Goal: Task Accomplishment & Management: Use online tool/utility

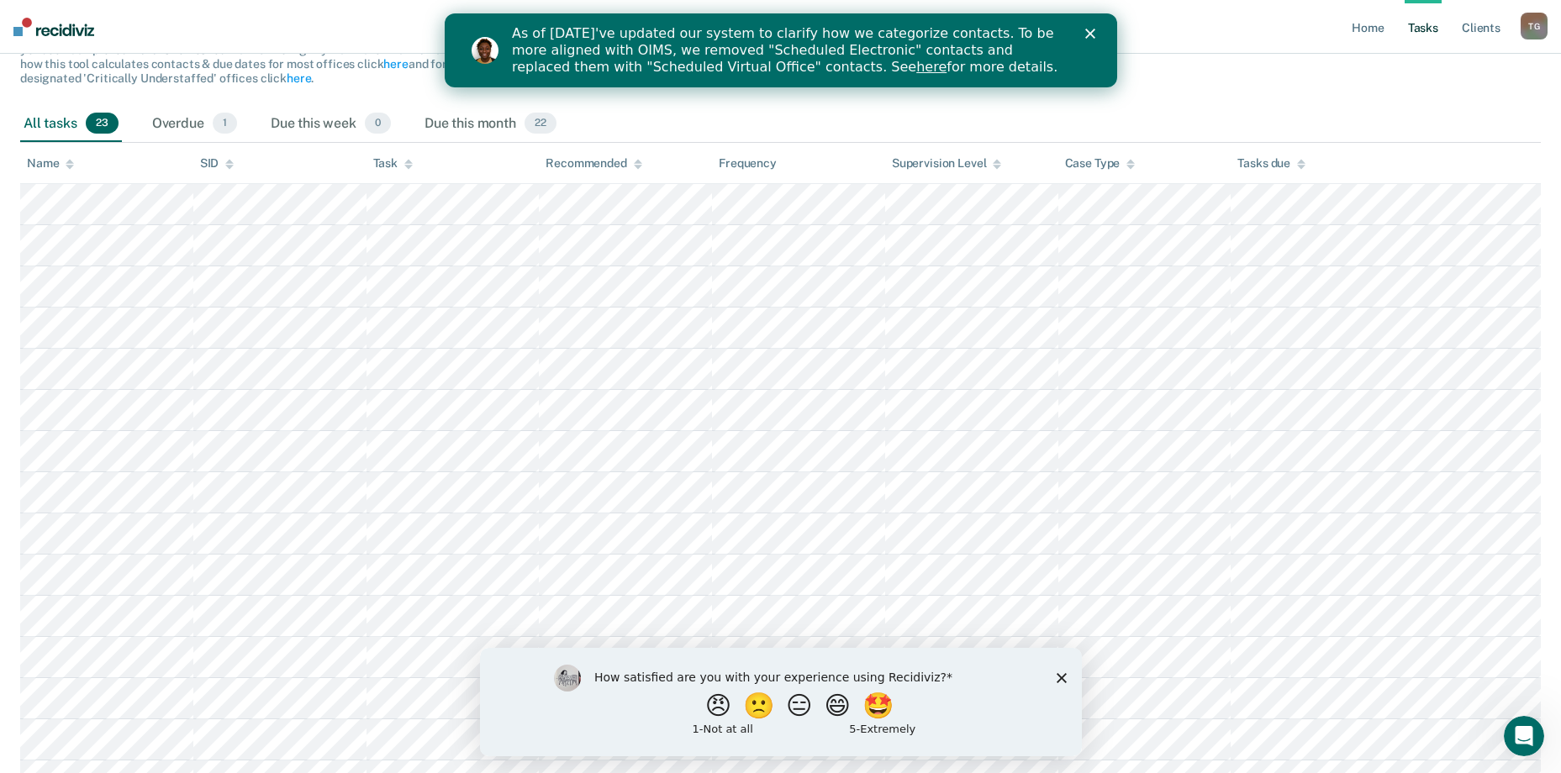
scroll to position [168, 0]
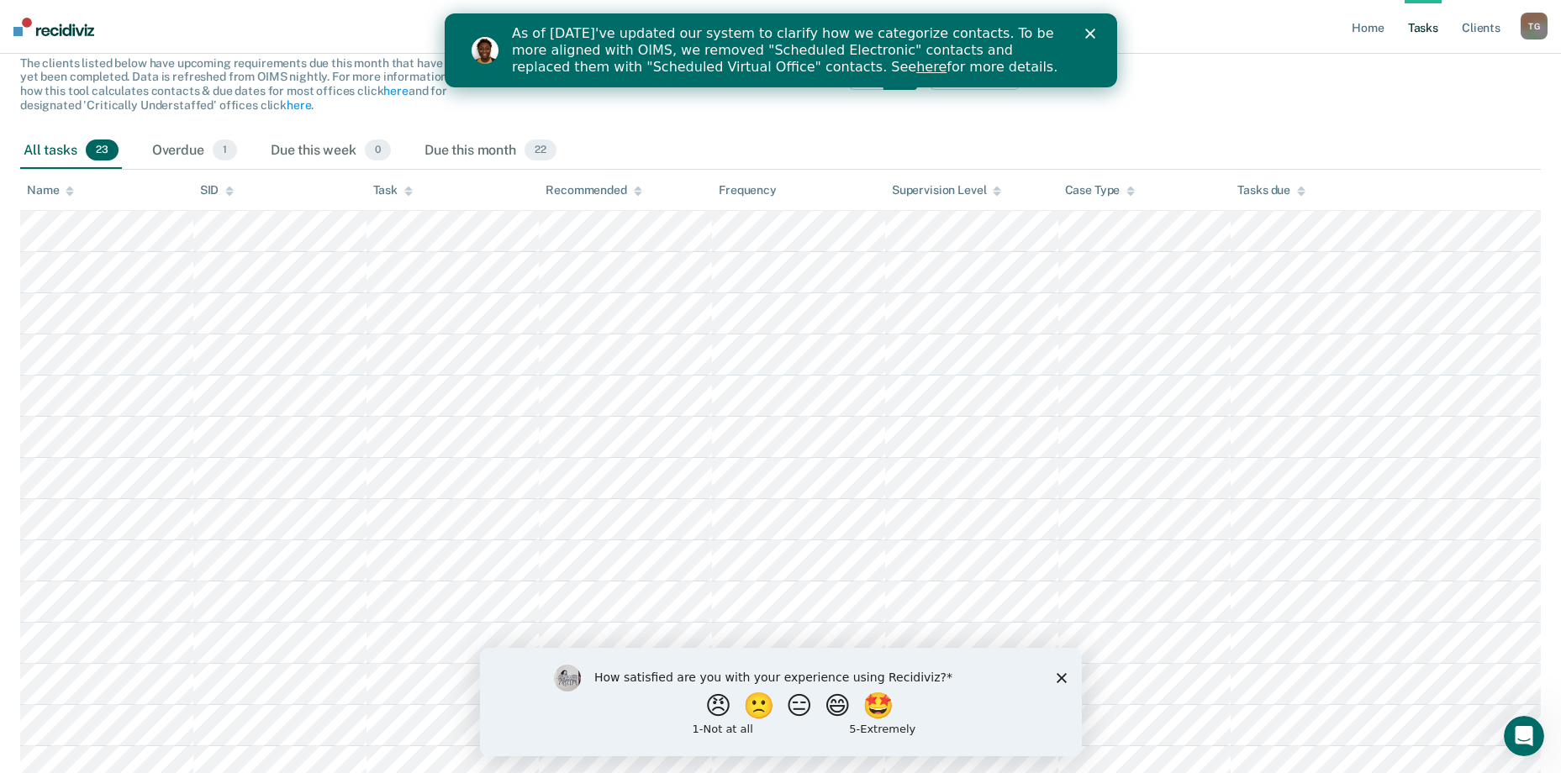
click at [1087, 34] on icon "Close" at bounding box center [1089, 34] width 10 height 10
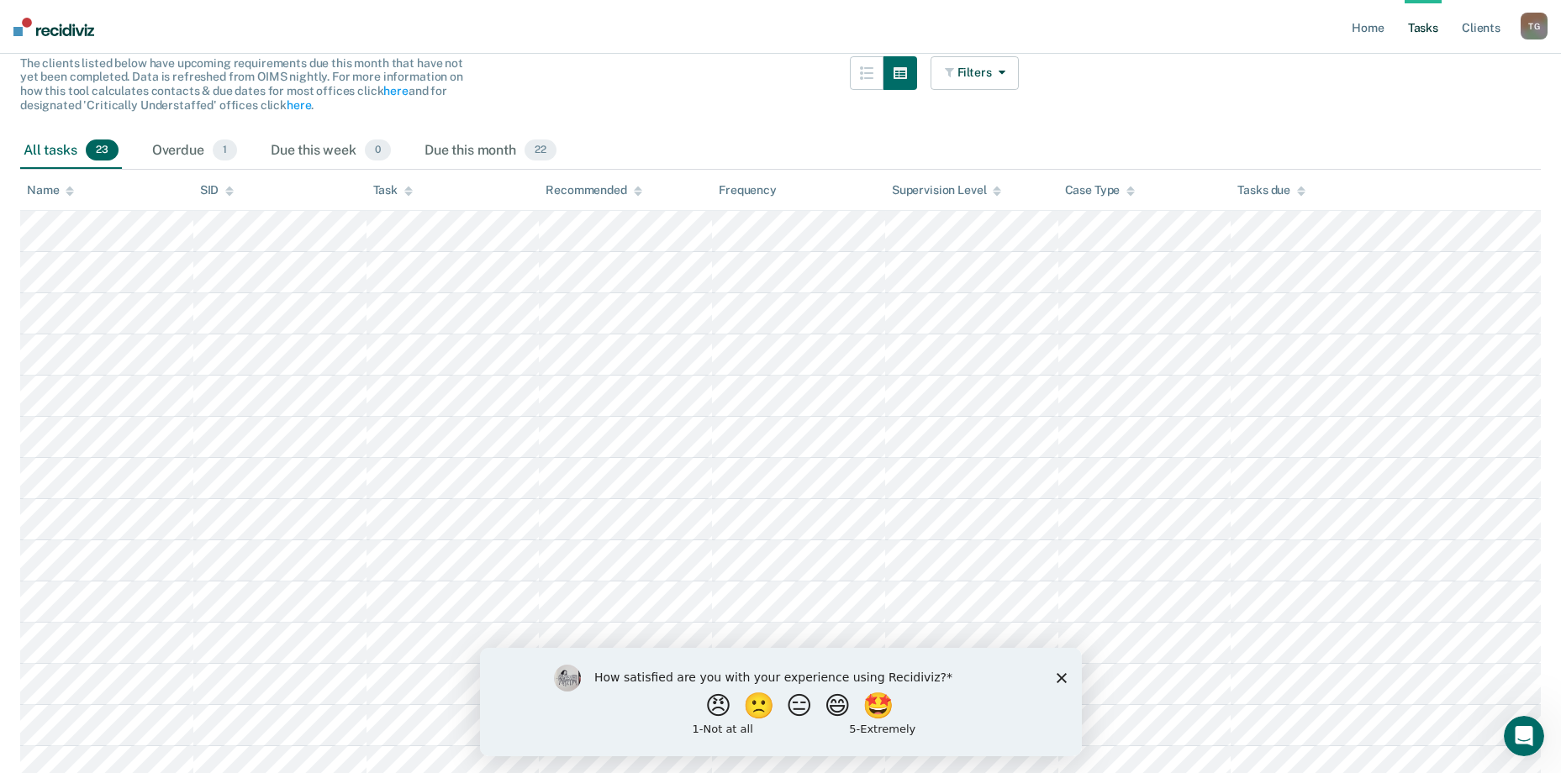
scroll to position [620, 0]
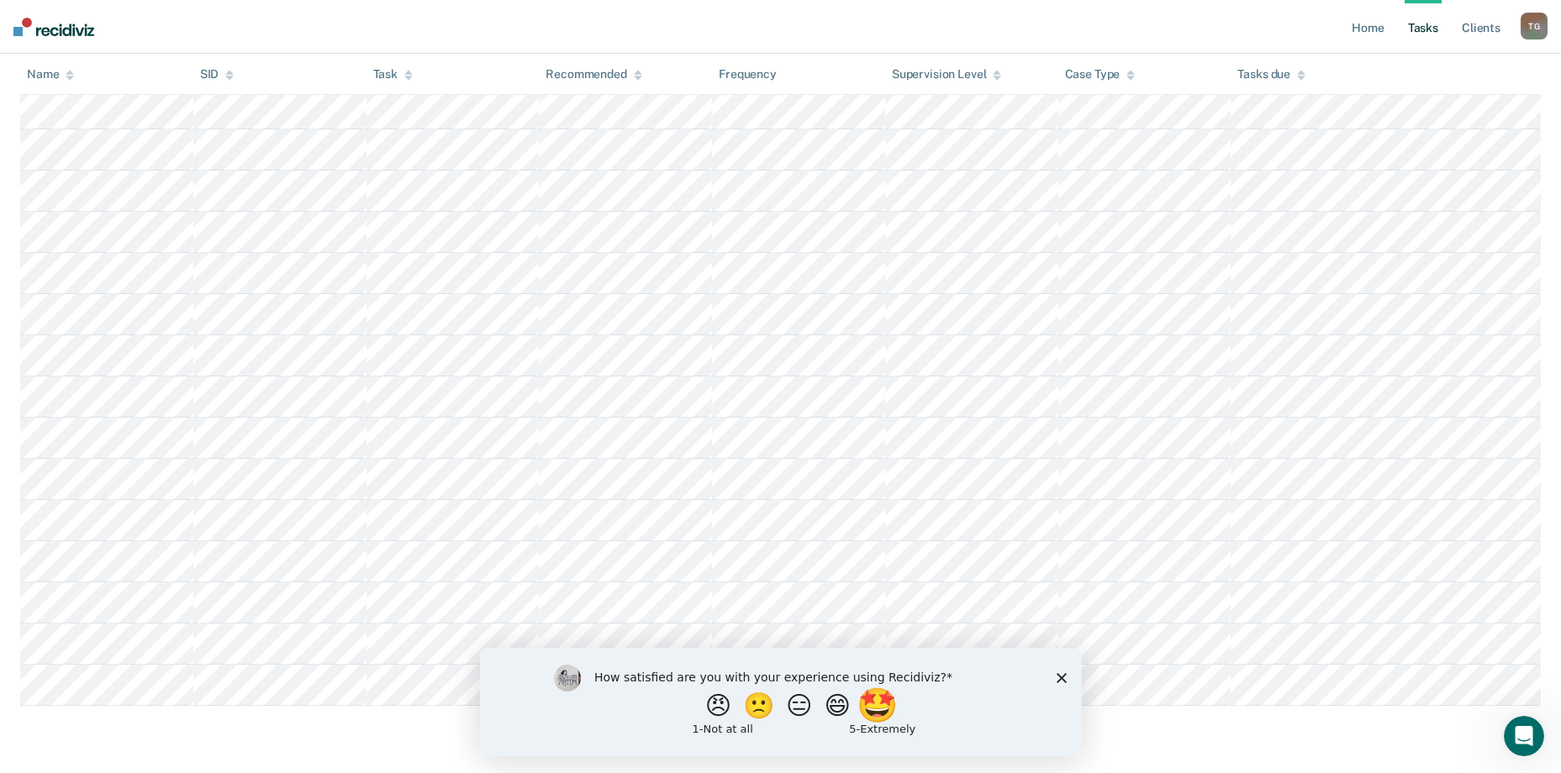
click at [887, 716] on button "🤩" at bounding box center [878, 705] width 45 height 34
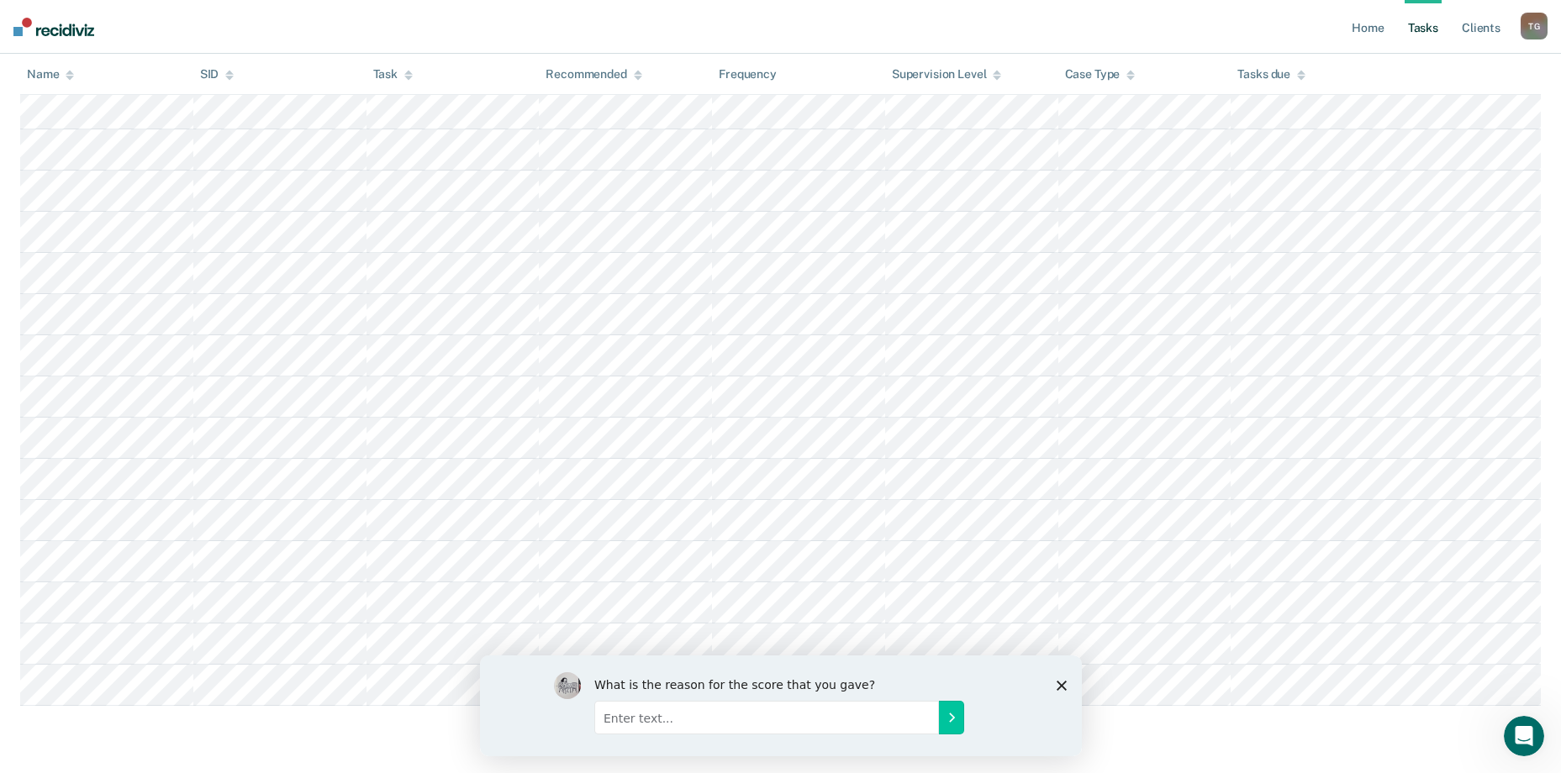
click at [1071, 692] on div "What is the reason for the score that you gave?" at bounding box center [780, 705] width 602 height 101
click at [1046, 672] on div "What is the reason for the score that you gave?" at bounding box center [780, 705] width 602 height 101
click at [1061, 687] on icon "Close survey" at bounding box center [1061, 685] width 10 height 10
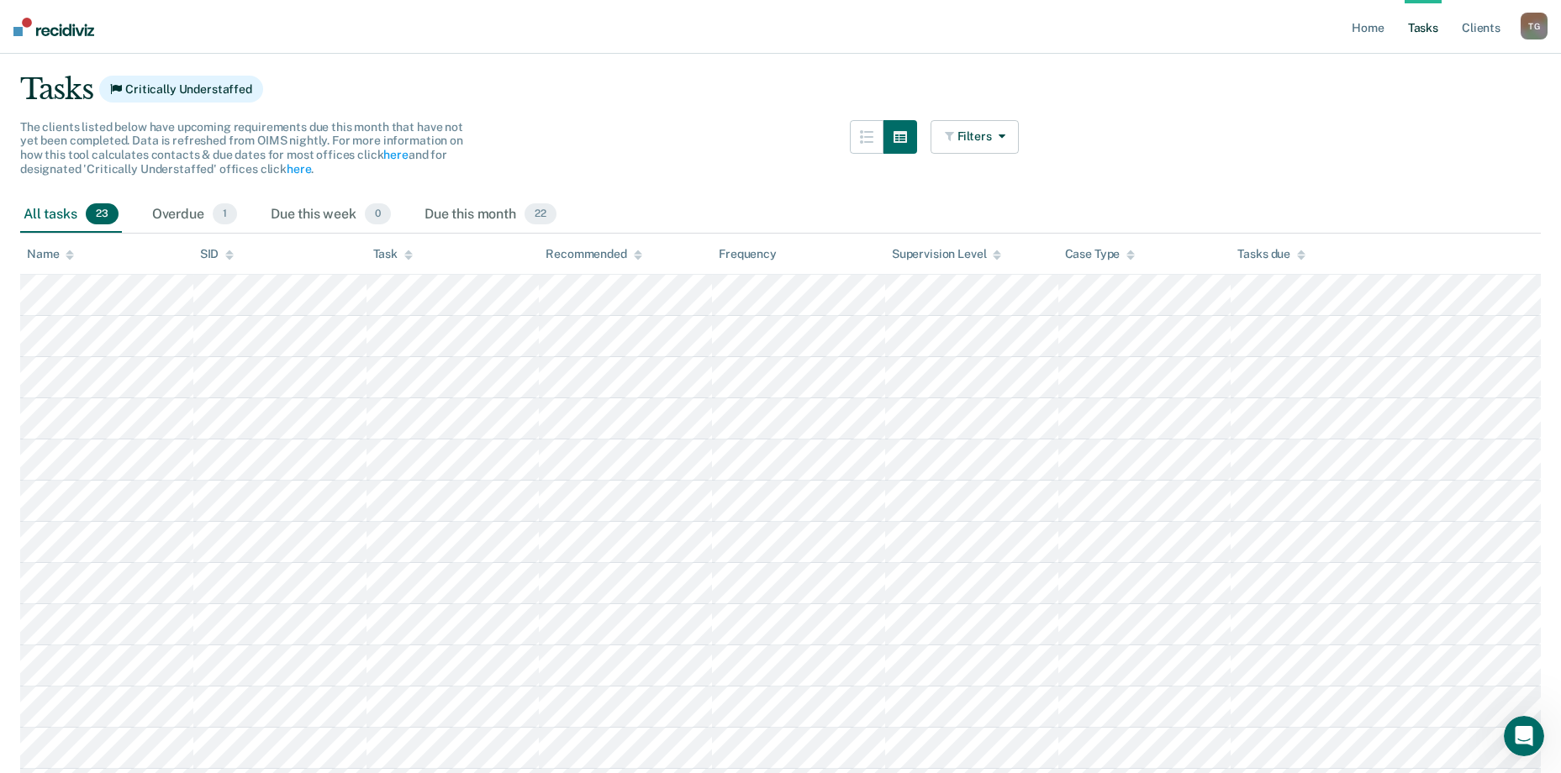
scroll to position [0, 0]
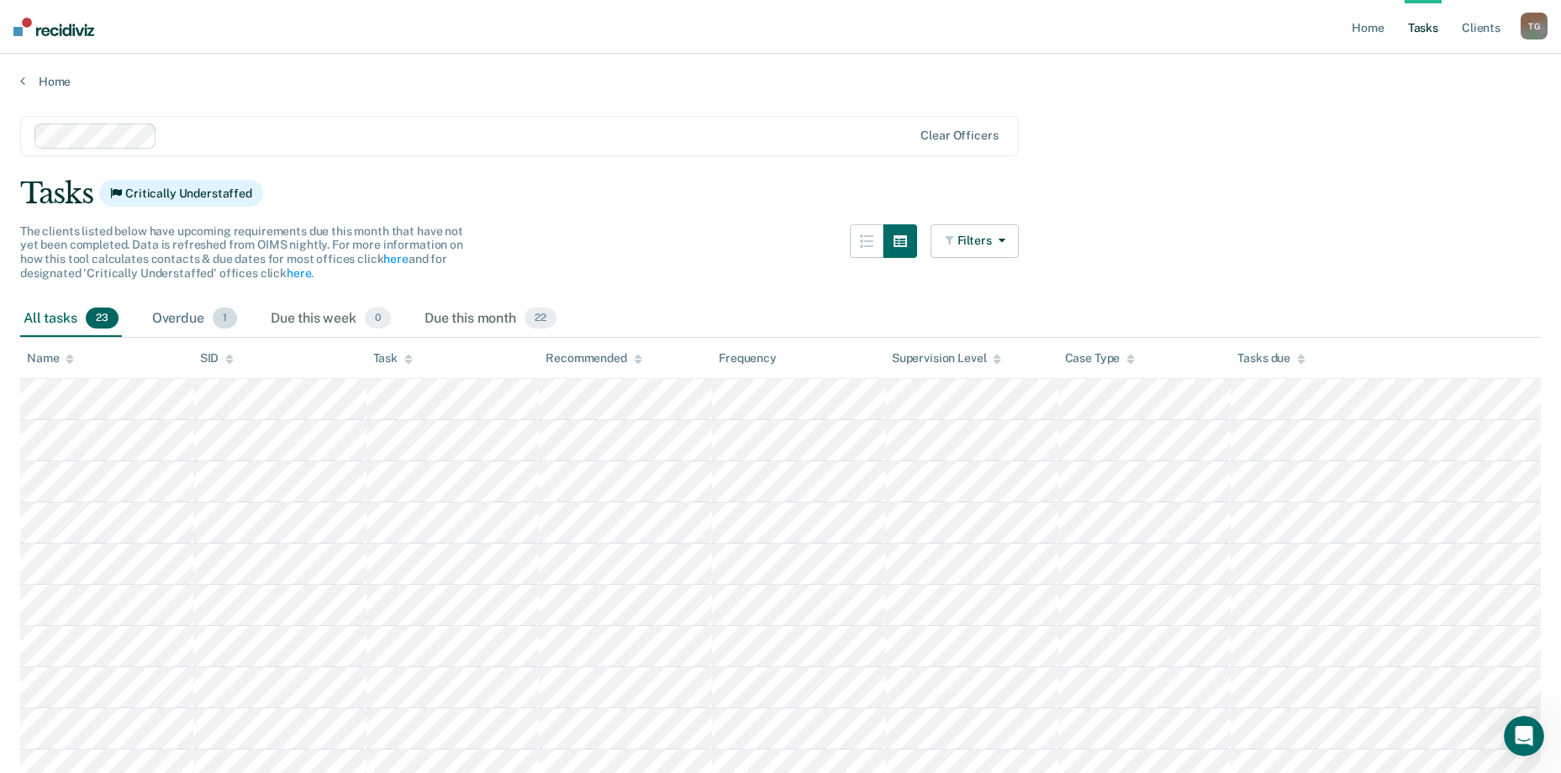
click at [204, 314] on div "Overdue 1" at bounding box center [195, 319] width 92 height 37
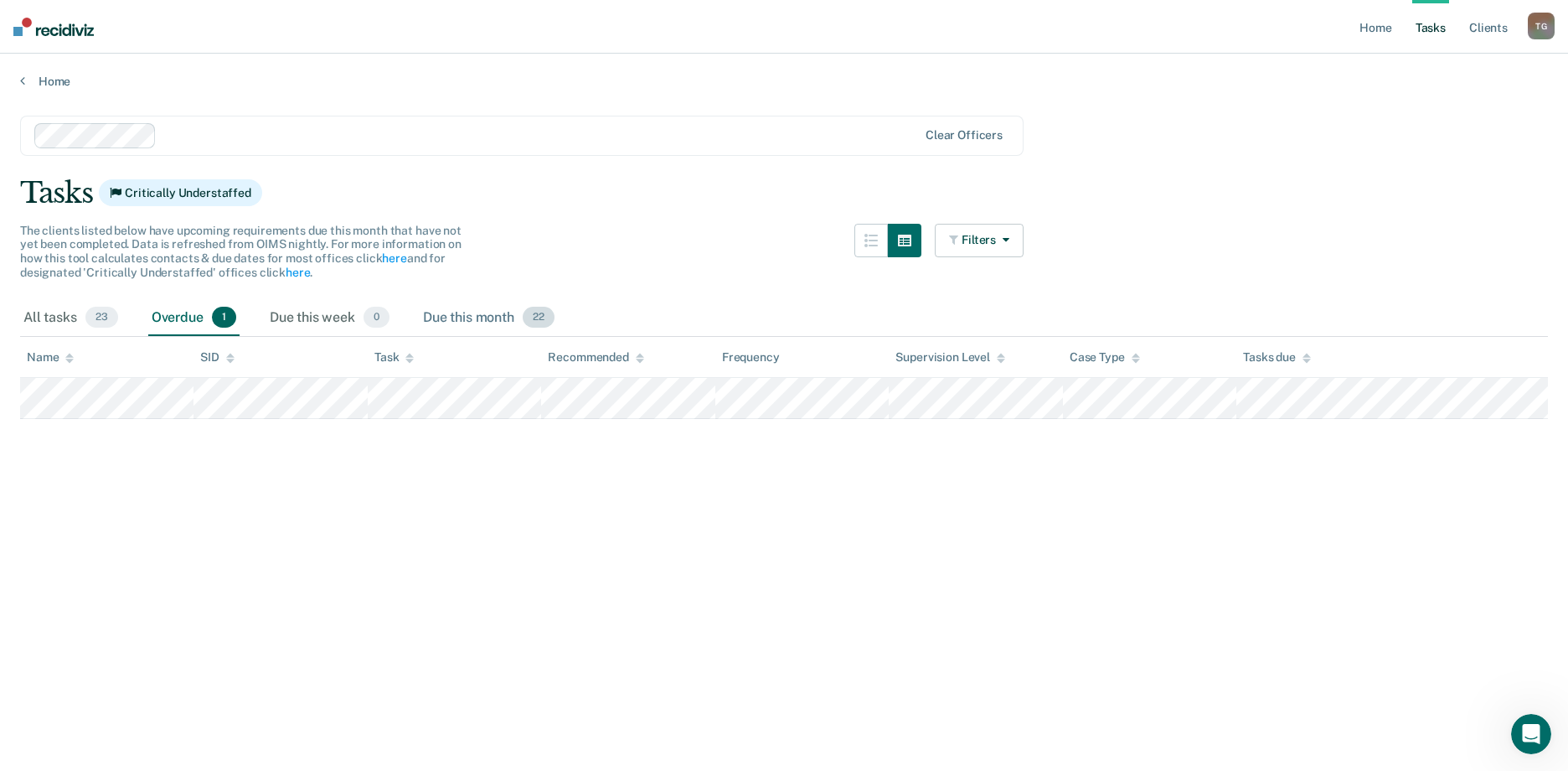
click at [484, 328] on div "Due this month 22" at bounding box center [488, 318] width 139 height 37
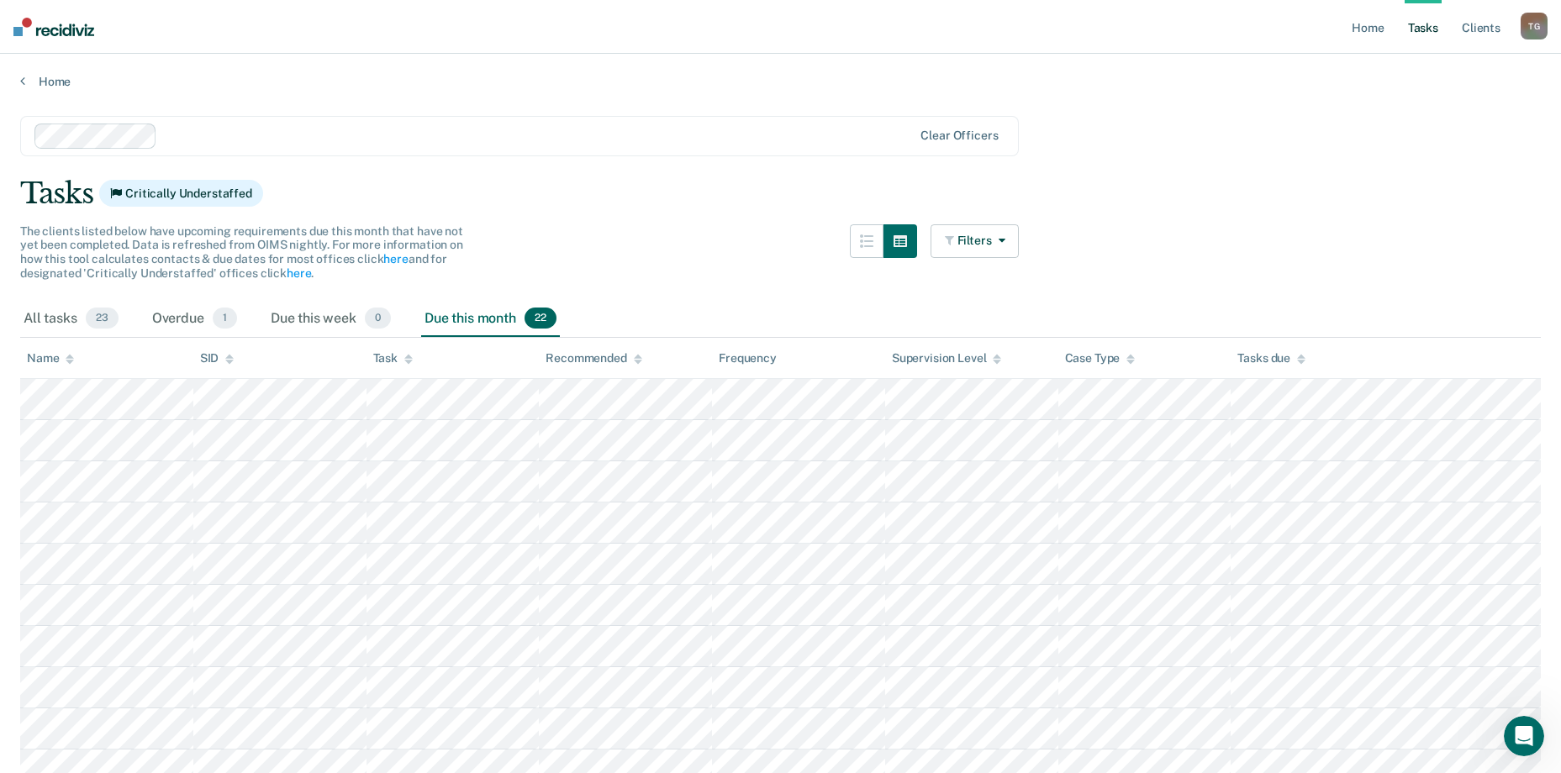
drag, startPoint x: 1181, startPoint y: 790, endPoint x: 1496, endPoint y: 145, distance: 717.5
click at [1496, 145] on main "Clear officers Tasks Critically Understaffed The clients listed below have upco…" at bounding box center [780, 718] width 1561 height 1258
click at [63, 308] on div "All tasks 23" at bounding box center [71, 319] width 102 height 37
click at [171, 329] on div "Overdue 1" at bounding box center [195, 319] width 92 height 37
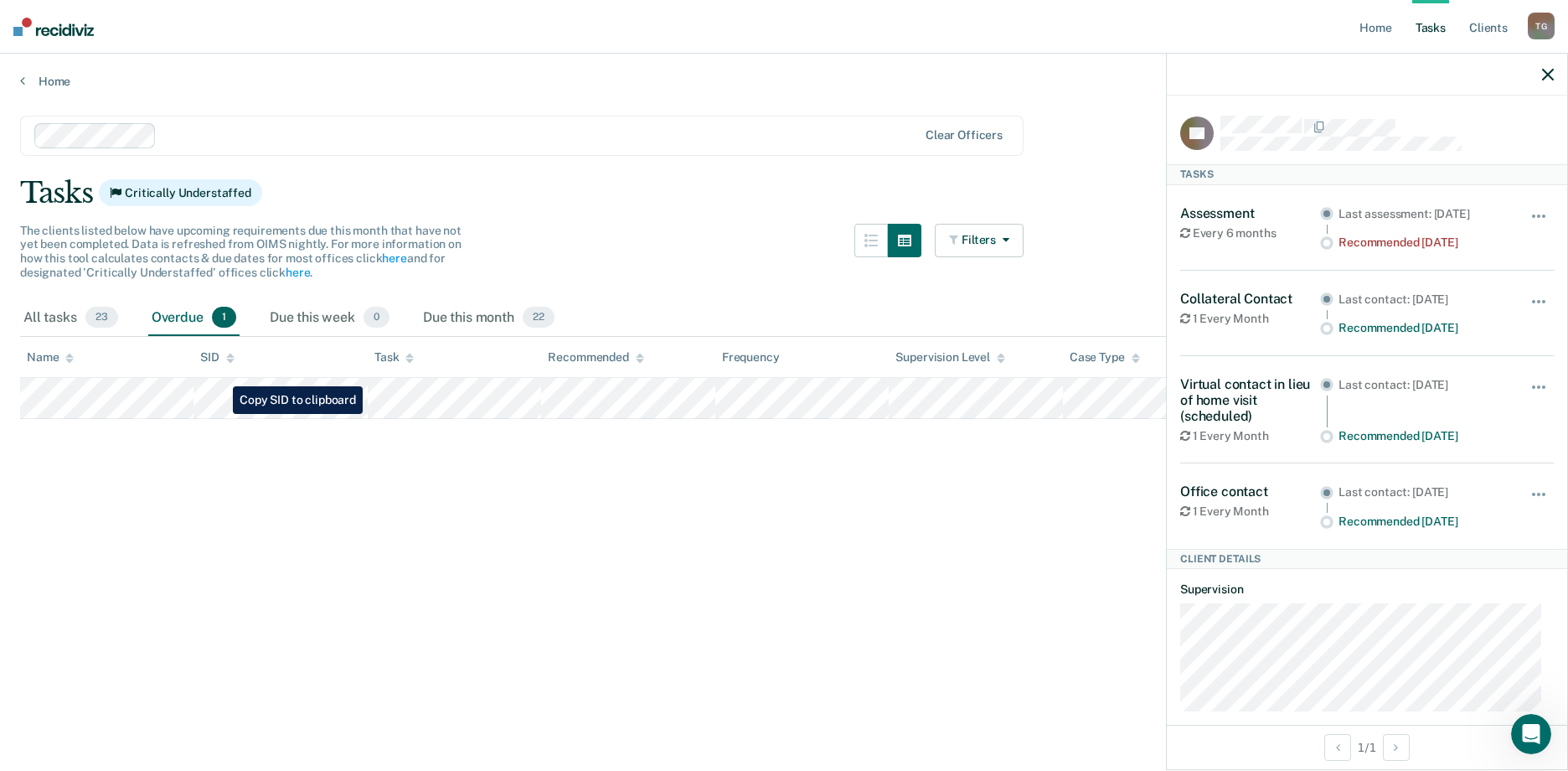
drag, startPoint x: 166, startPoint y: 365, endPoint x: 268, endPoint y: 482, distance: 155.2
click at [268, 482] on main "Clear officers Tasks Critically Understaffed The clients listed below have upco…" at bounding box center [784, 427] width 1568 height 677
drag, startPoint x: 667, startPoint y: 420, endPoint x: 507, endPoint y: 508, distance: 182.6
click at [508, 508] on main "Clear officers Tasks Critically Understaffed The clients listed below have upco…" at bounding box center [784, 427] width 1568 height 677
click at [1378, 30] on link "Home" at bounding box center [1376, 27] width 39 height 54
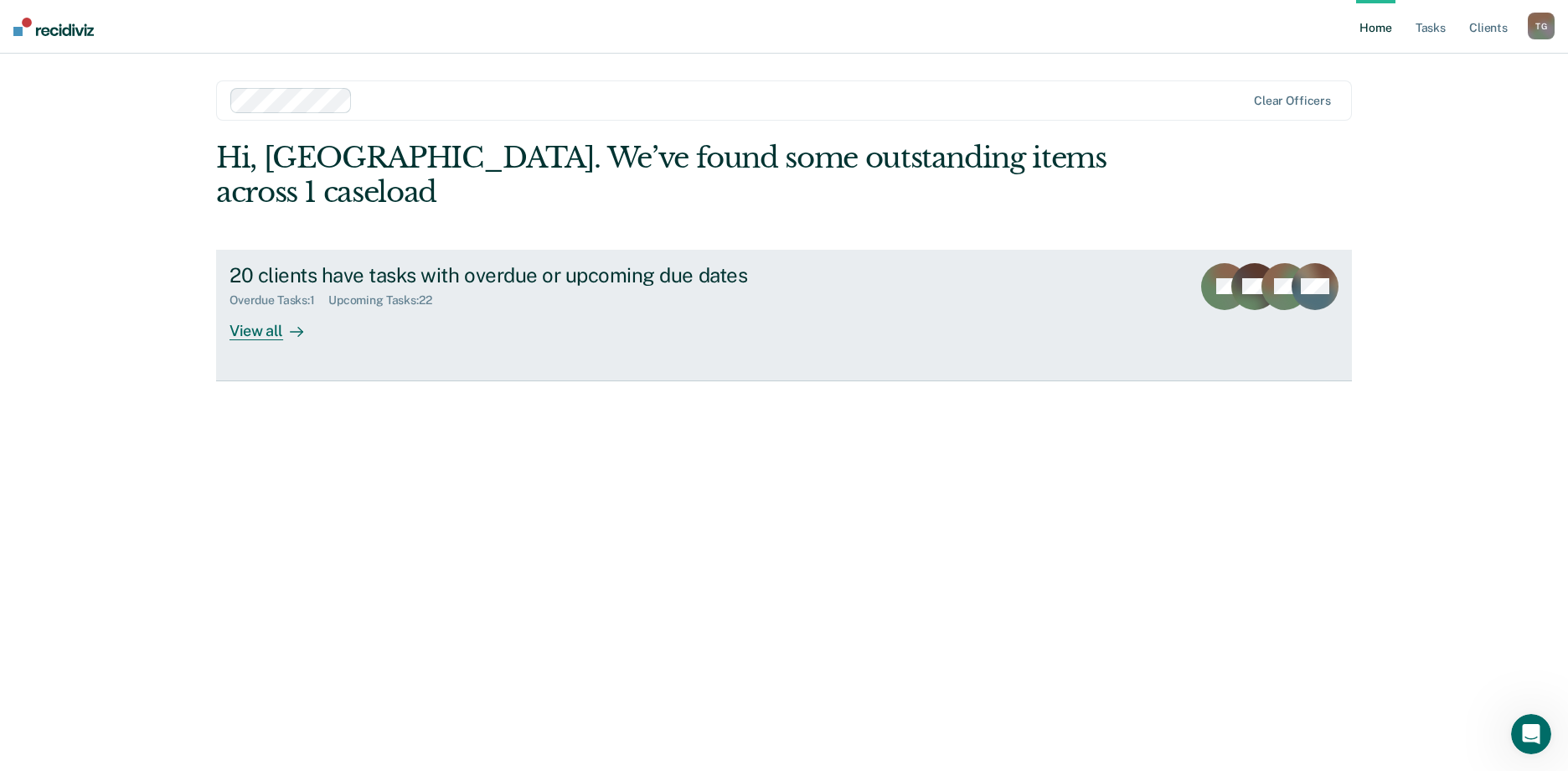
click at [260, 274] on div "20 clients have tasks with overdue or upcoming due dates Overdue Tasks : 1 Upco…" at bounding box center [543, 301] width 628 height 77
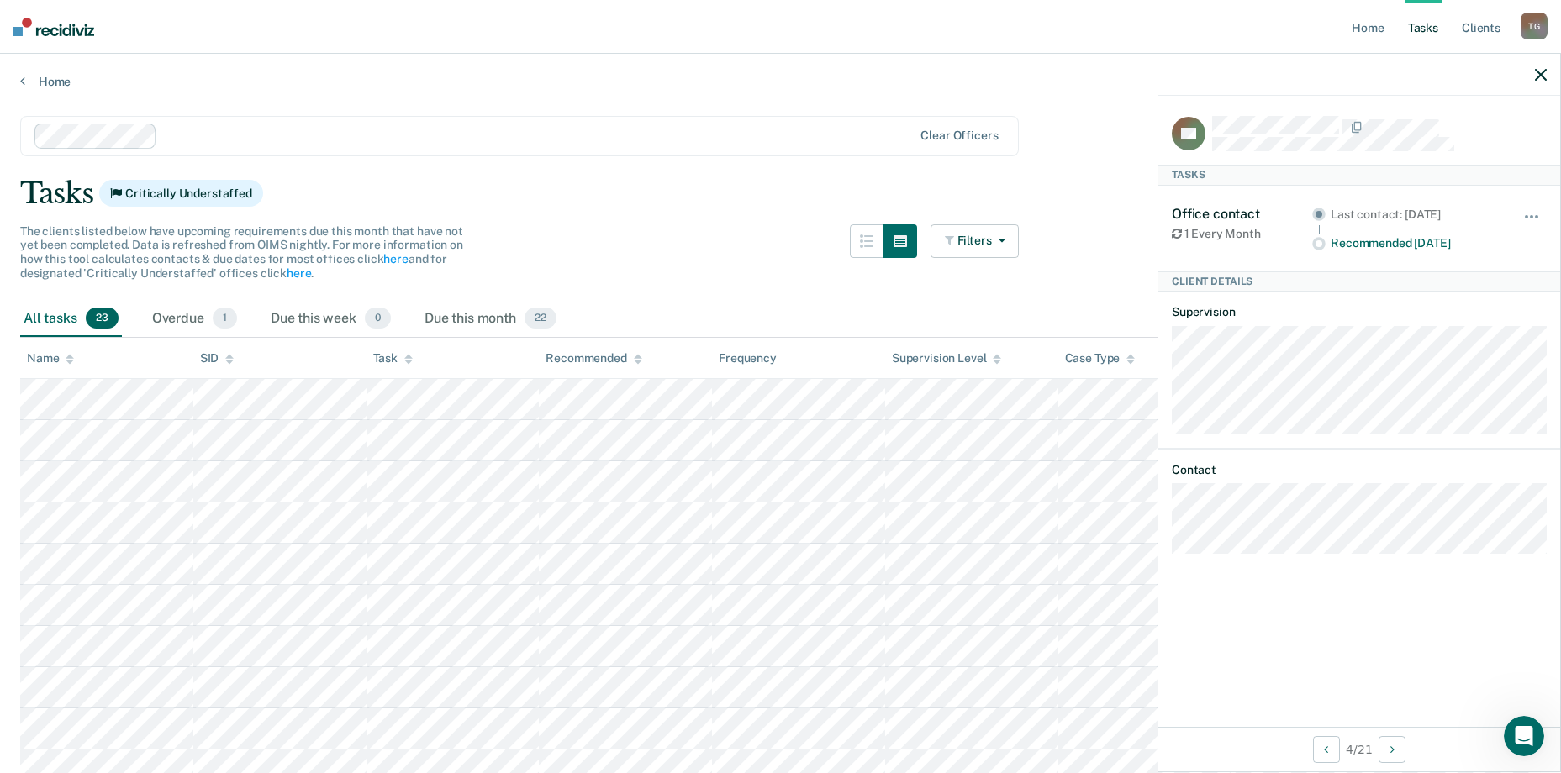
drag, startPoint x: 677, startPoint y: 208, endPoint x: 892, endPoint y: 174, distance: 216.9
click at [687, 207] on div "Tasks Critically Understaffed" at bounding box center [780, 193] width 1520 height 34
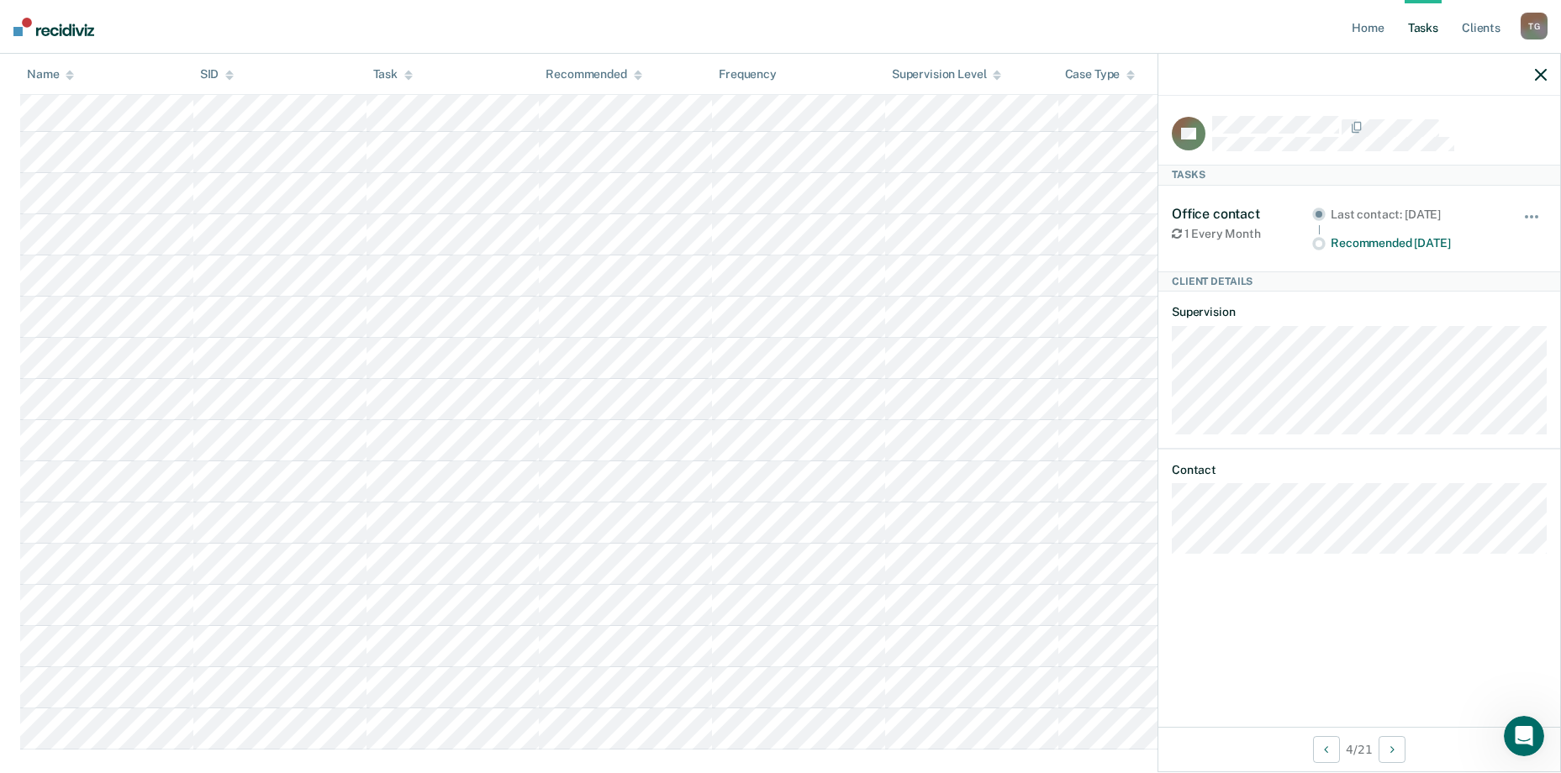
scroll to position [620, 0]
